Goal: Task Accomplishment & Management: Complete application form

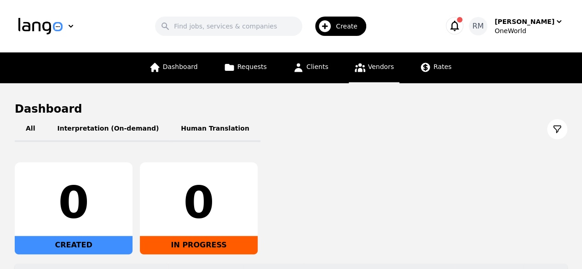
click at [376, 68] on span "Vendors" at bounding box center [381, 66] width 26 height 7
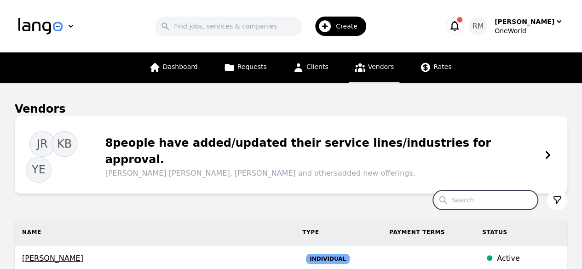
click at [492, 190] on input "Search" at bounding box center [485, 199] width 105 height 19
type input "[PERSON_NAME]"
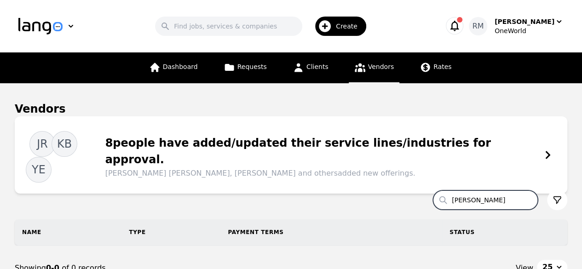
click at [357, 25] on span "Create" at bounding box center [350, 26] width 28 height 9
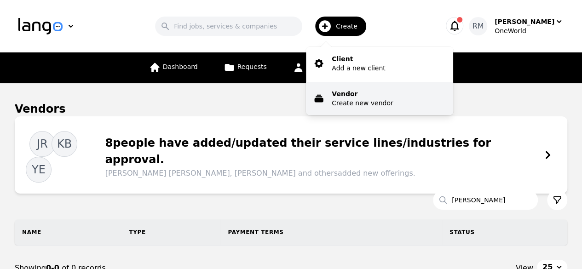
click at [376, 105] on p "Create new vendor" at bounding box center [361, 102] width 61 height 9
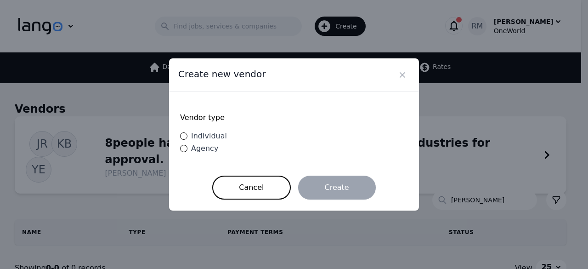
click at [215, 139] on span "Individual" at bounding box center [209, 135] width 36 height 9
click at [188, 139] on input "Individual" at bounding box center [183, 135] width 7 height 7
radio input "true"
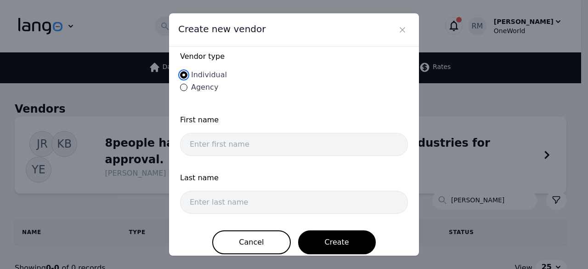
scroll to position [23, 0]
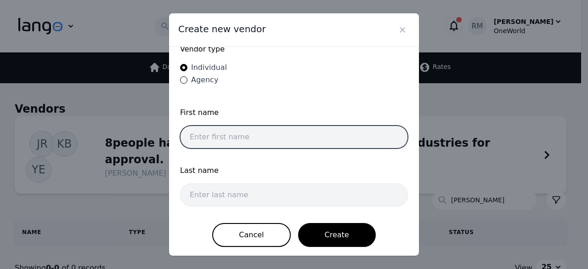
click at [307, 133] on input "text" at bounding box center [294, 137] width 228 height 23
type input "G"
type input "[PERSON_NAME]"
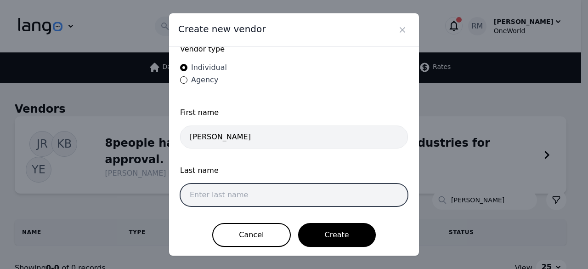
click at [236, 183] on input "text" at bounding box center [294, 194] width 228 height 23
type input "Mandy"
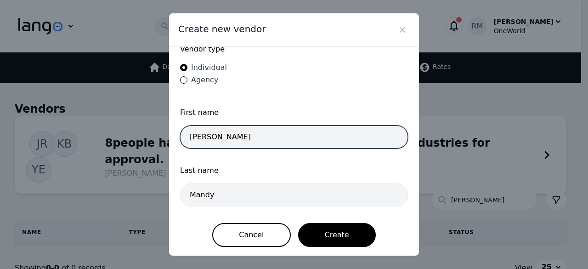
click at [266, 129] on input "[PERSON_NAME]" at bounding box center [294, 137] width 228 height 23
drag, startPoint x: 266, startPoint y: 129, endPoint x: 0, endPoint y: 80, distance: 270.2
click at [0, 80] on div "Create new vendor Vendor type Individual Agency First name [PERSON_NAME] Last n…" at bounding box center [294, 134] width 588 height 269
paste input "[PERSON_NAME]"
click at [236, 135] on input "[PERSON_NAME]" at bounding box center [294, 137] width 228 height 23
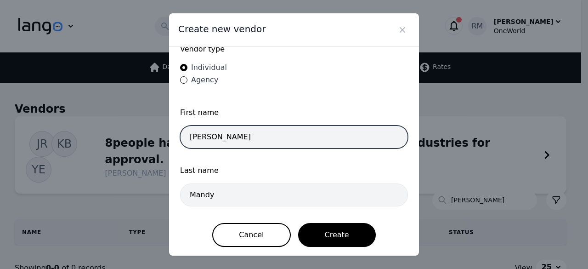
click at [236, 135] on input "[PERSON_NAME]" at bounding box center [294, 137] width 228 height 23
type input "[PERSON_NAME]"
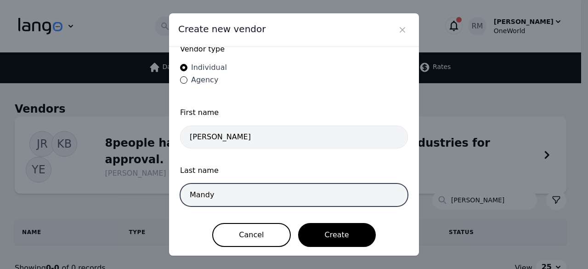
drag, startPoint x: 238, startPoint y: 195, endPoint x: 0, endPoint y: 145, distance: 243.4
click at [0, 145] on div "Create new vendor Vendor type Individual Agency First name [PERSON_NAME] Last n…" at bounding box center [294, 134] width 588 height 269
paste input "text"
type input "Mady"
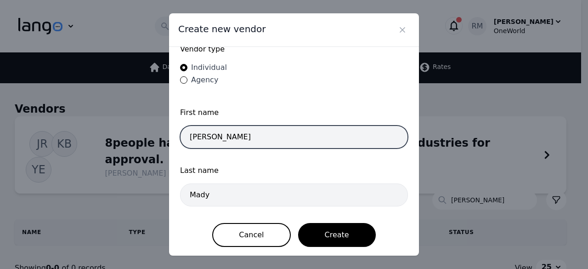
click at [189, 132] on input "[PERSON_NAME]" at bounding box center [294, 137] width 228 height 23
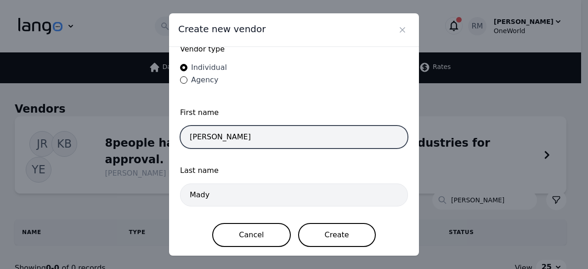
type input "[PERSON_NAME]"
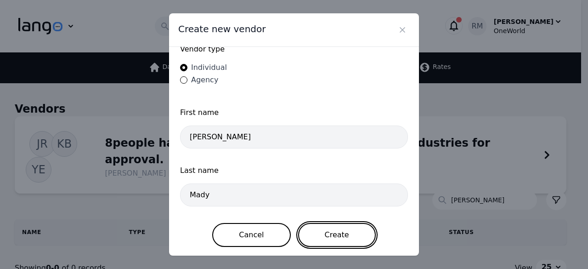
click at [346, 240] on button "Create" at bounding box center [337, 235] width 78 height 24
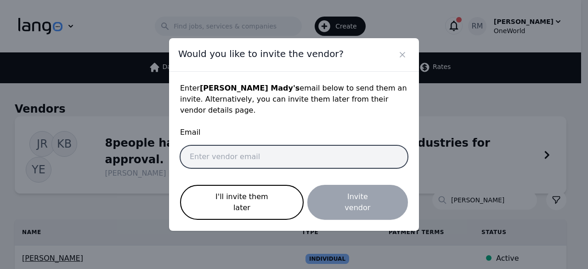
click at [203, 161] on input "email" at bounding box center [294, 156] width 228 height 23
paste input "[EMAIL_ADDRESS][DOMAIN_NAME]"
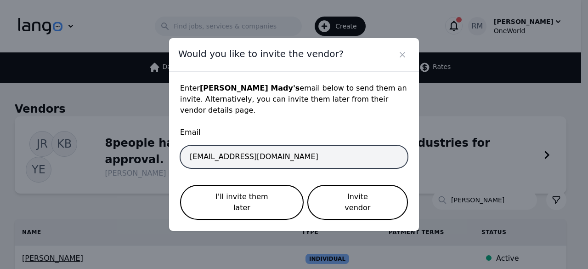
type input "[EMAIL_ADDRESS][DOMAIN_NAME]"
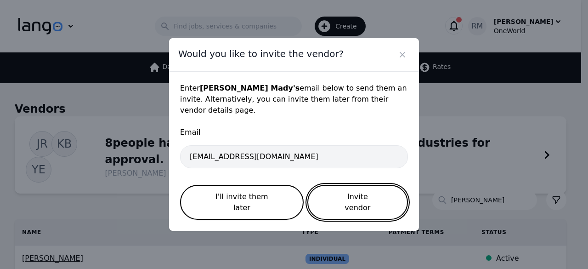
click at [360, 192] on button "Invite vendor" at bounding box center [358, 202] width 101 height 35
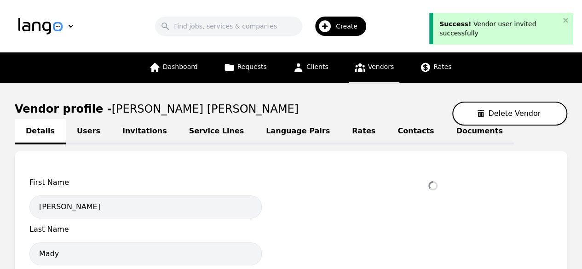
select select "active"
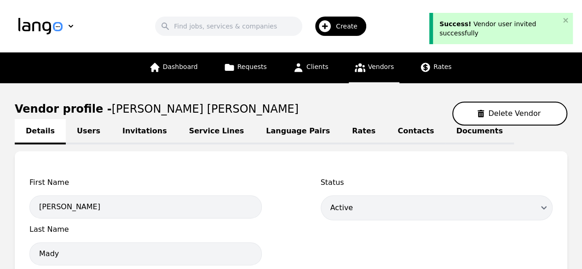
click at [275, 127] on link "Language Pairs" at bounding box center [298, 131] width 86 height 25
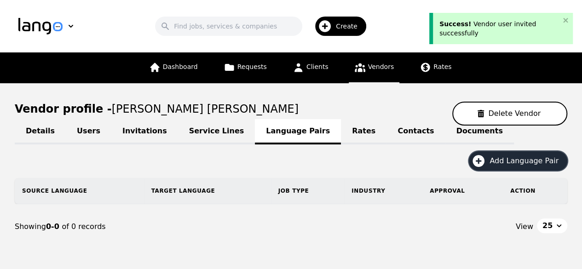
click at [533, 164] on span "Add Language Pair" at bounding box center [526, 160] width 75 height 11
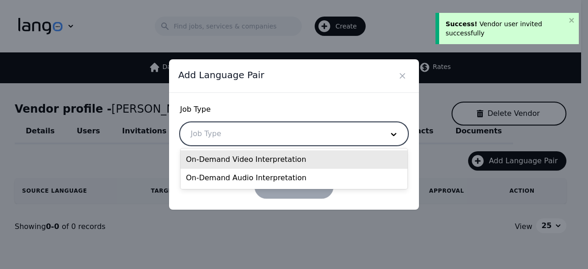
click at [251, 136] on div at bounding box center [281, 134] width 200 height 22
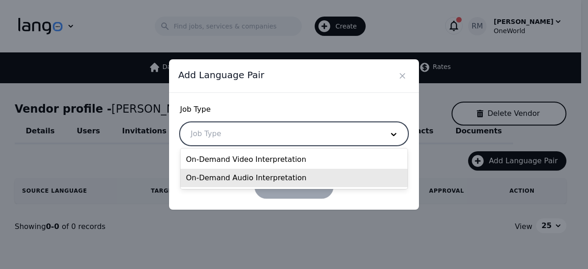
click at [255, 182] on div "On-Demand Audio Interpretation" at bounding box center [295, 178] width 228 height 18
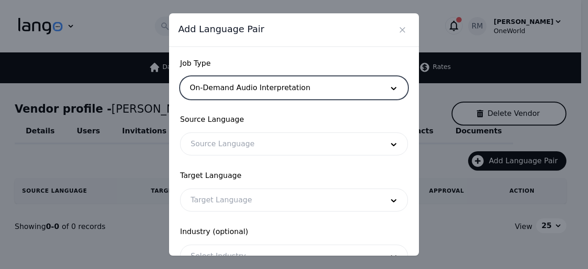
click at [254, 148] on div at bounding box center [281, 144] width 200 height 22
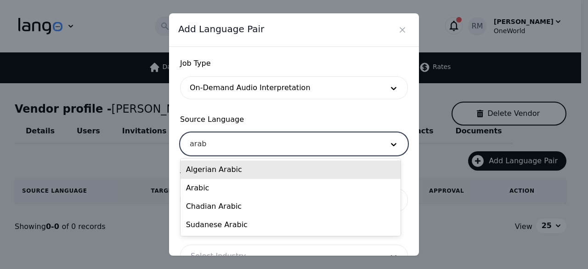
type input "arabi"
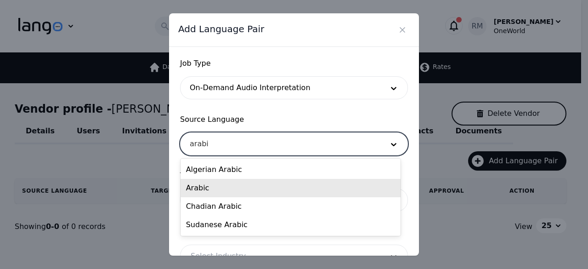
click at [205, 184] on div "Arabic" at bounding box center [291, 188] width 220 height 18
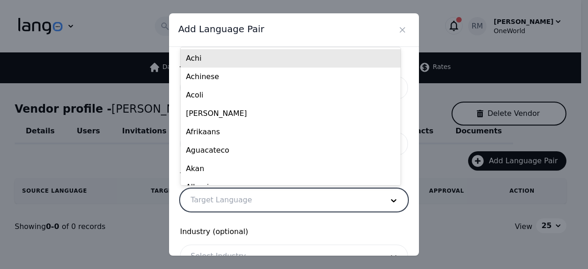
click at [223, 201] on div at bounding box center [281, 200] width 200 height 22
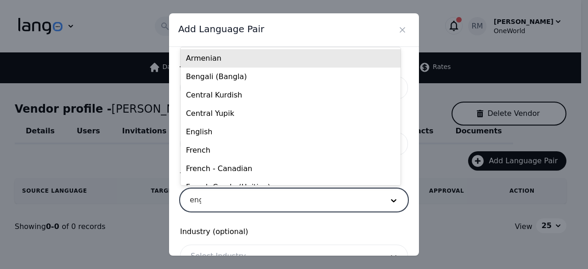
type input "engl"
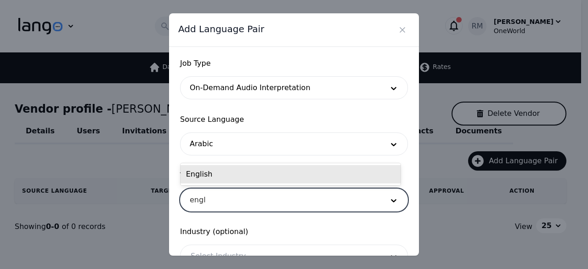
click at [249, 174] on div "English" at bounding box center [291, 174] width 220 height 18
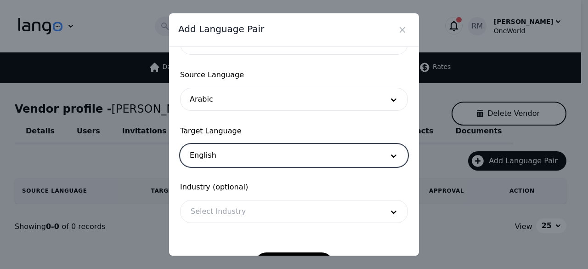
scroll to position [76, 0]
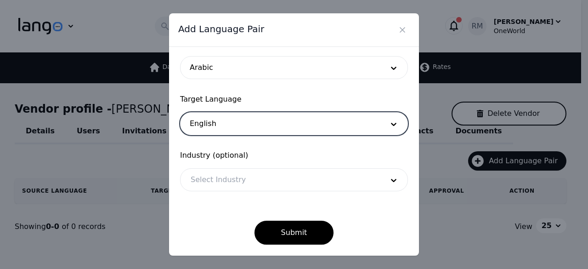
click at [247, 177] on div at bounding box center [281, 180] width 200 height 22
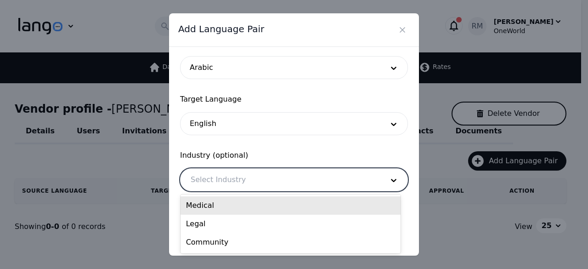
click at [224, 207] on div "Medical" at bounding box center [291, 205] width 220 height 18
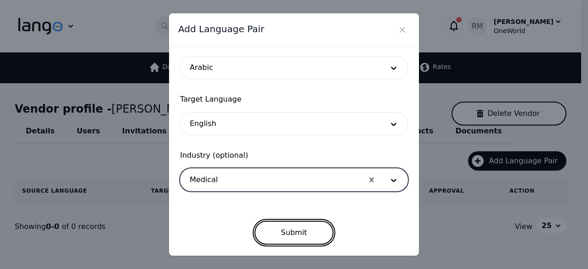
click at [293, 229] on button "Submit" at bounding box center [295, 233] width 80 height 24
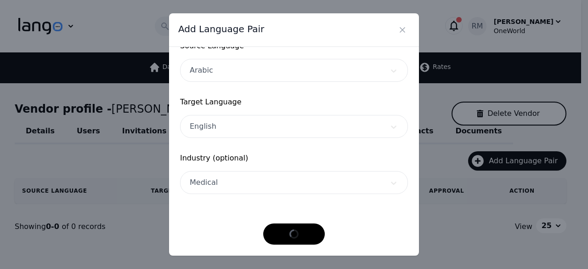
scroll to position [73, 0]
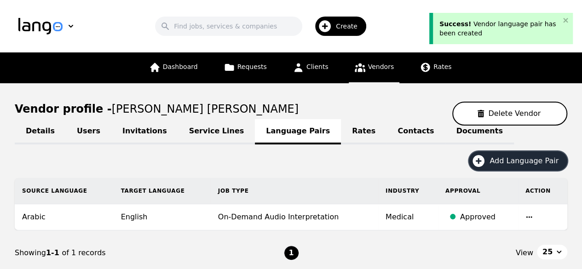
click at [513, 163] on span "Add Language Pair" at bounding box center [526, 160] width 75 height 11
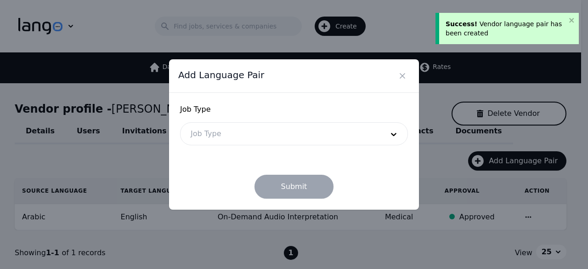
click at [226, 132] on div at bounding box center [281, 134] width 200 height 22
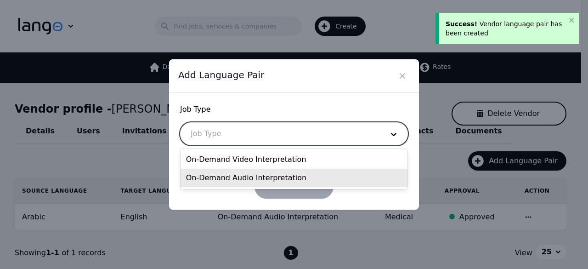
drag, startPoint x: 234, startPoint y: 169, endPoint x: 233, endPoint y: 180, distance: 11.1
click at [233, 180] on div "On-Demand Audio Interpretation" at bounding box center [295, 178] width 228 height 18
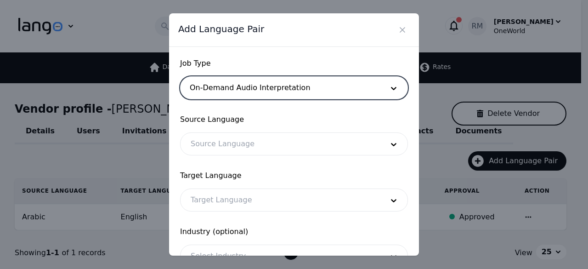
click at [229, 145] on div at bounding box center [281, 144] width 200 height 22
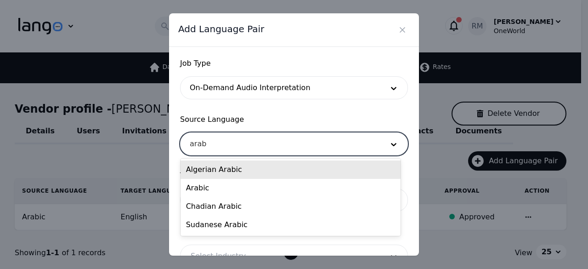
type input "arabi"
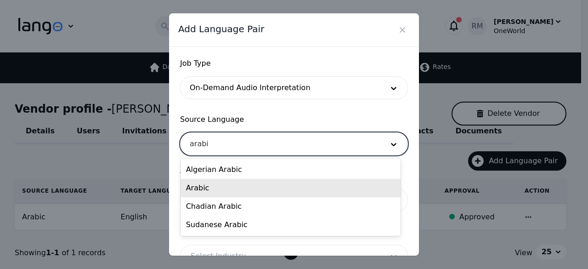
click at [209, 190] on div "Arabic" at bounding box center [291, 188] width 220 height 18
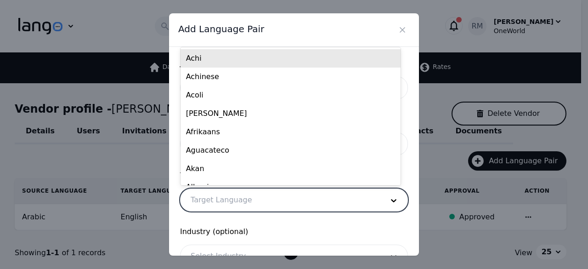
click at [221, 195] on div at bounding box center [281, 200] width 200 height 22
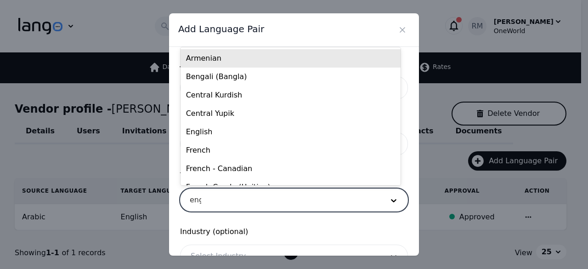
type input "engl"
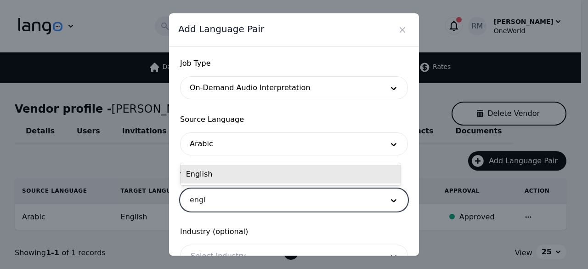
click at [273, 176] on div "English" at bounding box center [291, 174] width 220 height 18
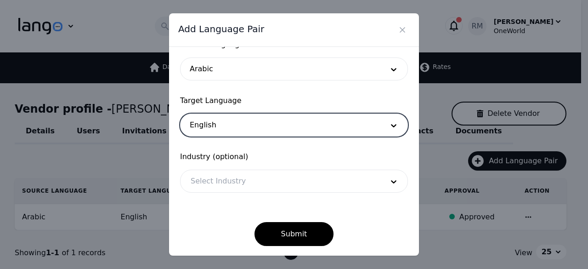
scroll to position [76, 0]
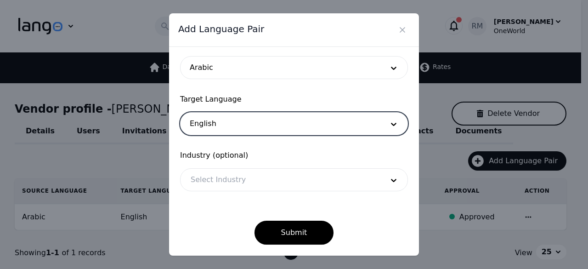
click at [252, 180] on div at bounding box center [281, 180] width 200 height 22
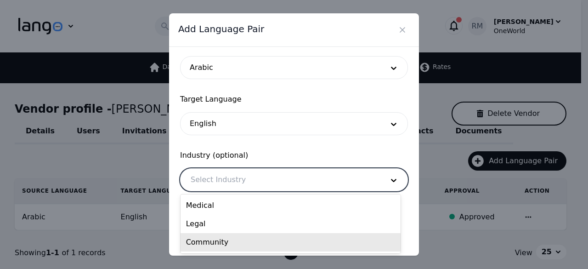
click at [212, 247] on div "Community" at bounding box center [291, 242] width 220 height 18
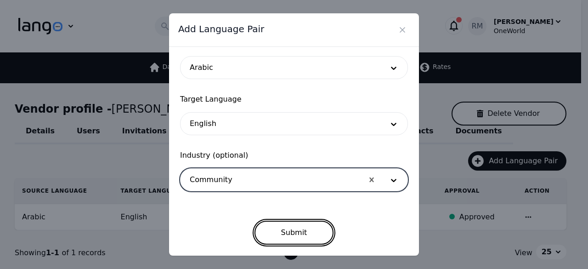
click at [299, 233] on button "Submit" at bounding box center [295, 233] width 80 height 24
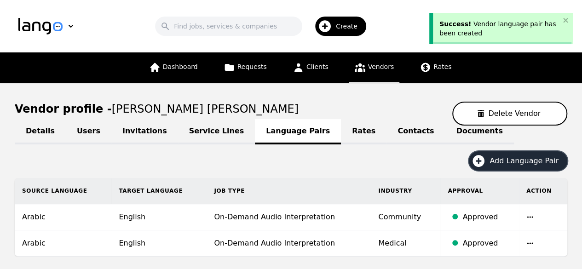
click at [522, 166] on span "Add Language Pair" at bounding box center [526, 160] width 75 height 11
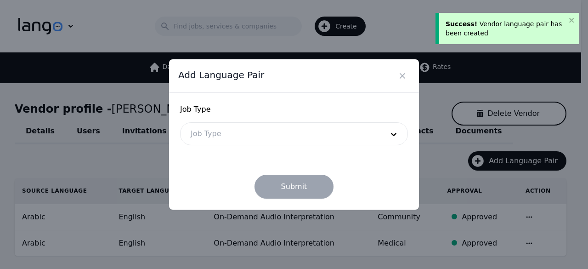
click at [222, 152] on form "Job Type Job Type Submit" at bounding box center [294, 151] width 228 height 95
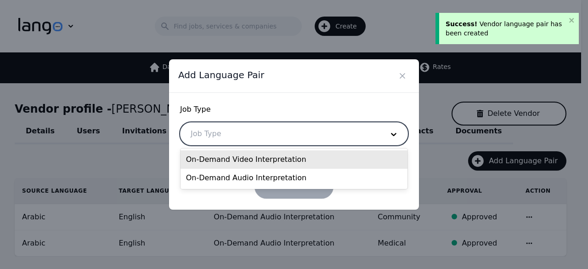
click at [238, 136] on div at bounding box center [281, 134] width 200 height 22
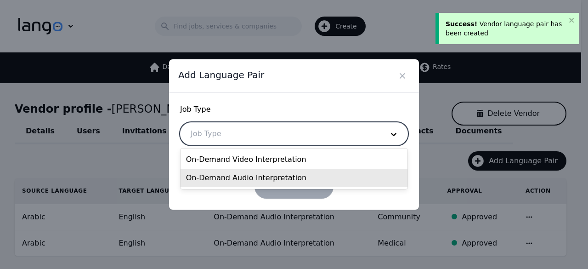
click at [250, 169] on div "On-Demand Audio Interpretation" at bounding box center [295, 178] width 228 height 18
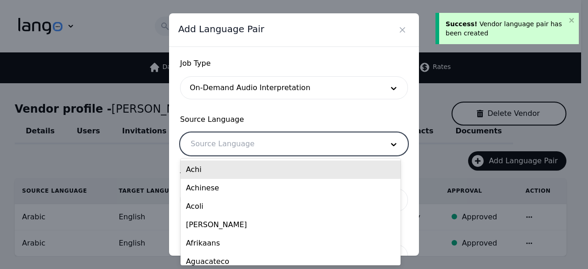
click at [258, 144] on div at bounding box center [281, 144] width 200 height 22
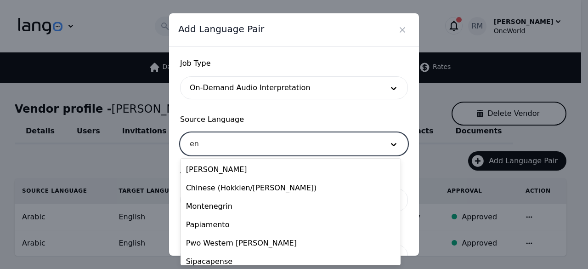
scroll to position [0, 0]
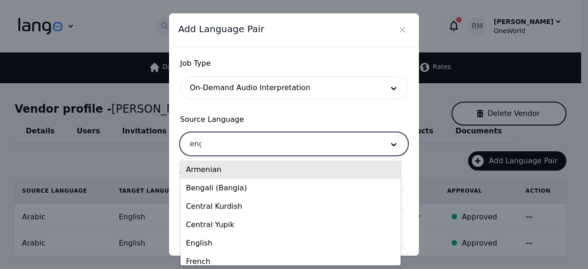
type input "engl"
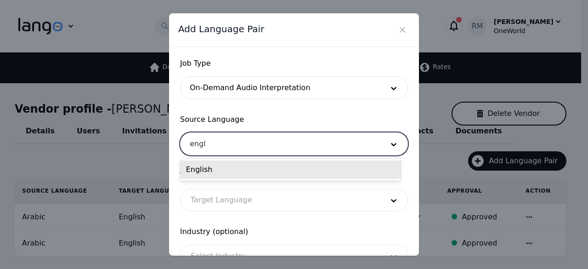
click at [257, 166] on div "English" at bounding box center [291, 169] width 220 height 18
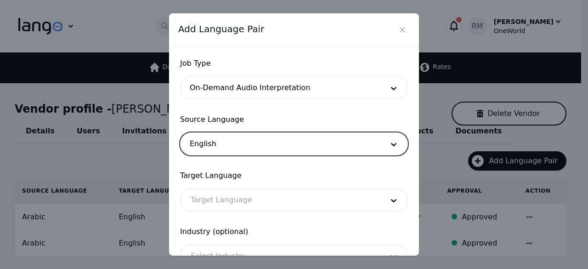
click at [273, 151] on div at bounding box center [281, 144] width 200 height 22
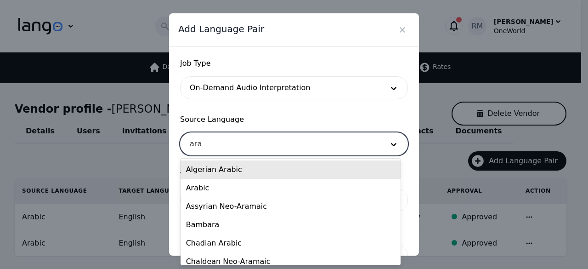
type input "arab"
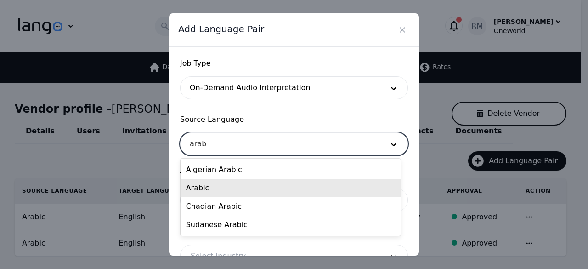
click at [246, 190] on div "Arabic" at bounding box center [291, 188] width 220 height 18
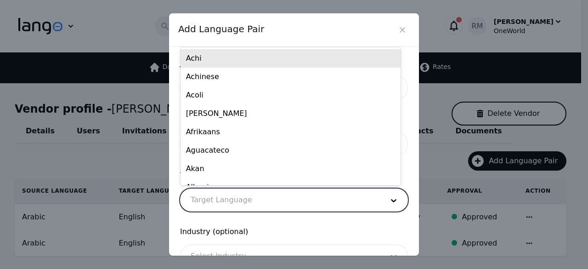
click at [243, 200] on div at bounding box center [281, 200] width 200 height 22
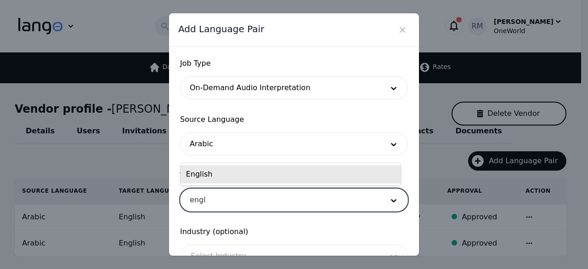
type input "engli"
click at [308, 173] on div "English" at bounding box center [291, 174] width 220 height 18
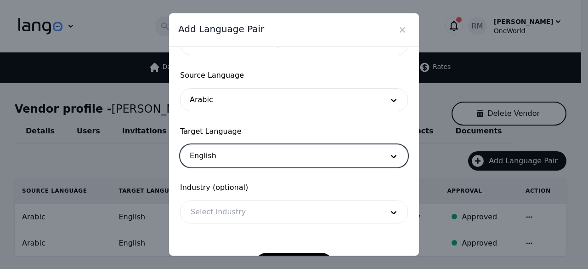
scroll to position [76, 0]
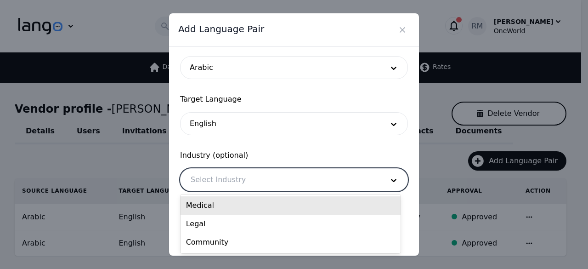
click at [294, 181] on div at bounding box center [281, 180] width 200 height 22
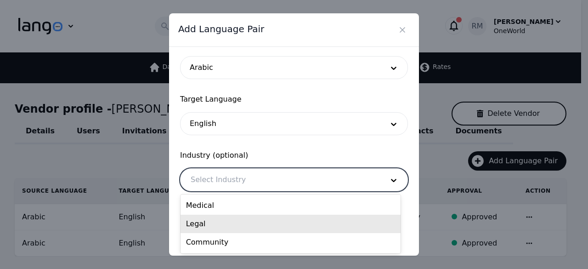
click at [406, 206] on div "Job Type On-Demand Audio Interpretation Source Language Arabic Target Language …" at bounding box center [294, 151] width 250 height 209
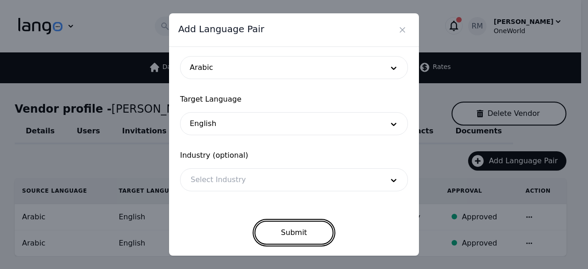
click at [302, 236] on button "Submit" at bounding box center [295, 233] width 80 height 24
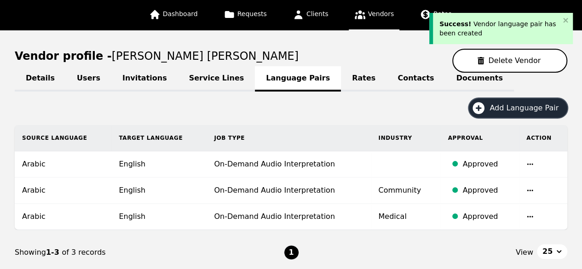
scroll to position [92, 0]
